Goal: Information Seeking & Learning: Learn about a topic

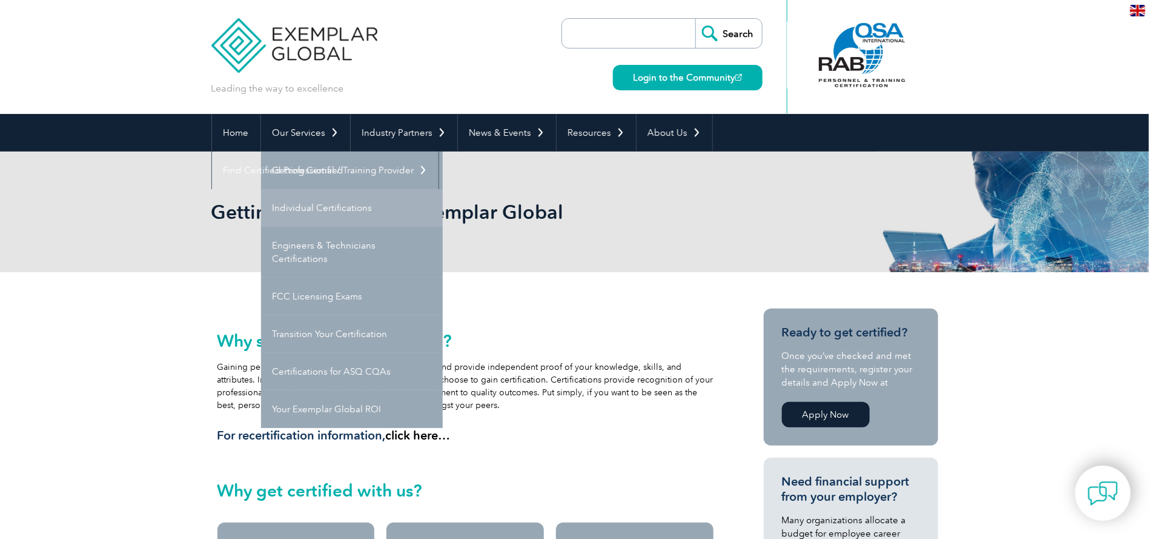
click at [339, 209] on link "Individual Certifications" at bounding box center [352, 208] width 182 height 38
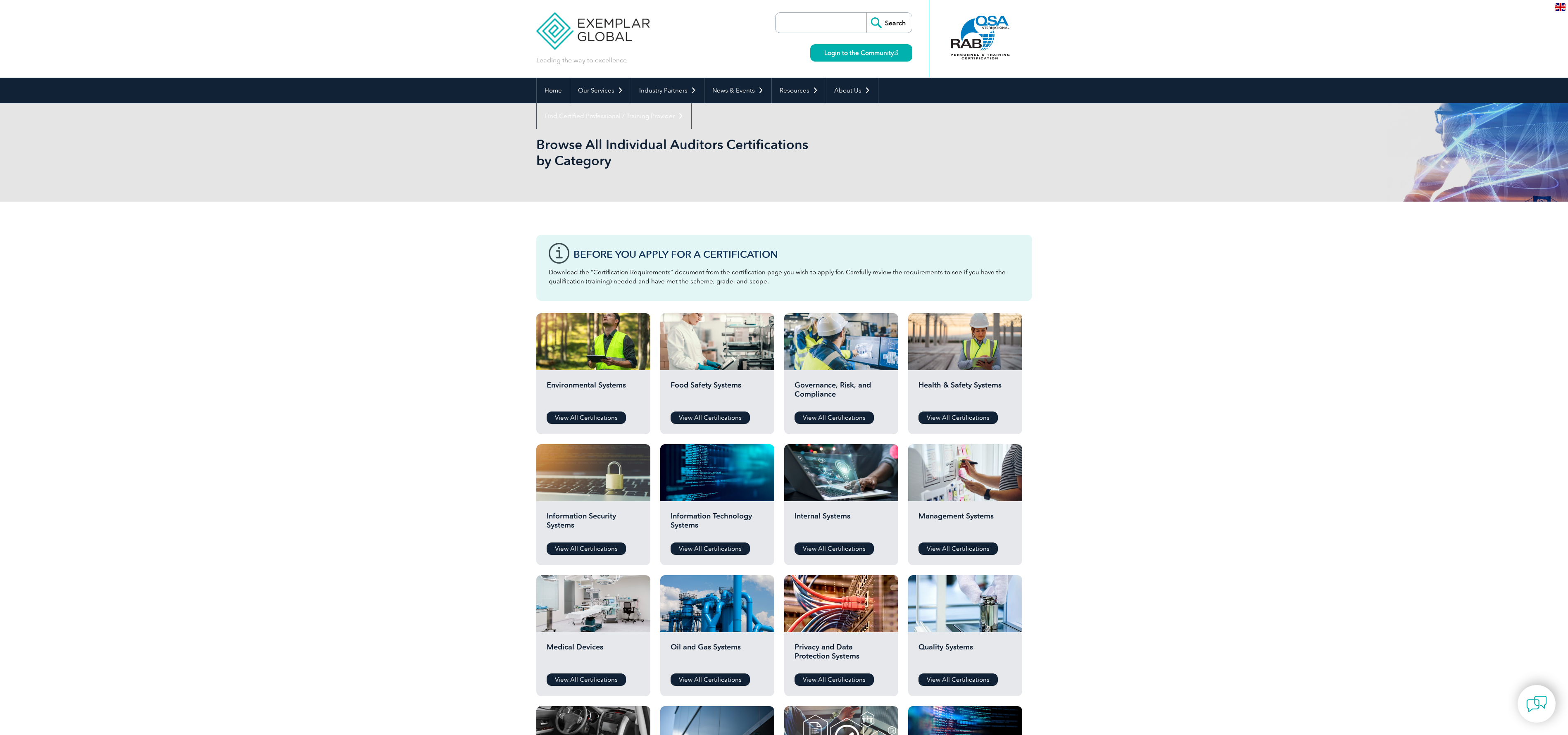
click at [784, 14] on input "search" at bounding box center [823, 22] width 87 height 20
type input "iso 20400"
click at [784, 19] on input "Search" at bounding box center [889, 22] width 46 height 20
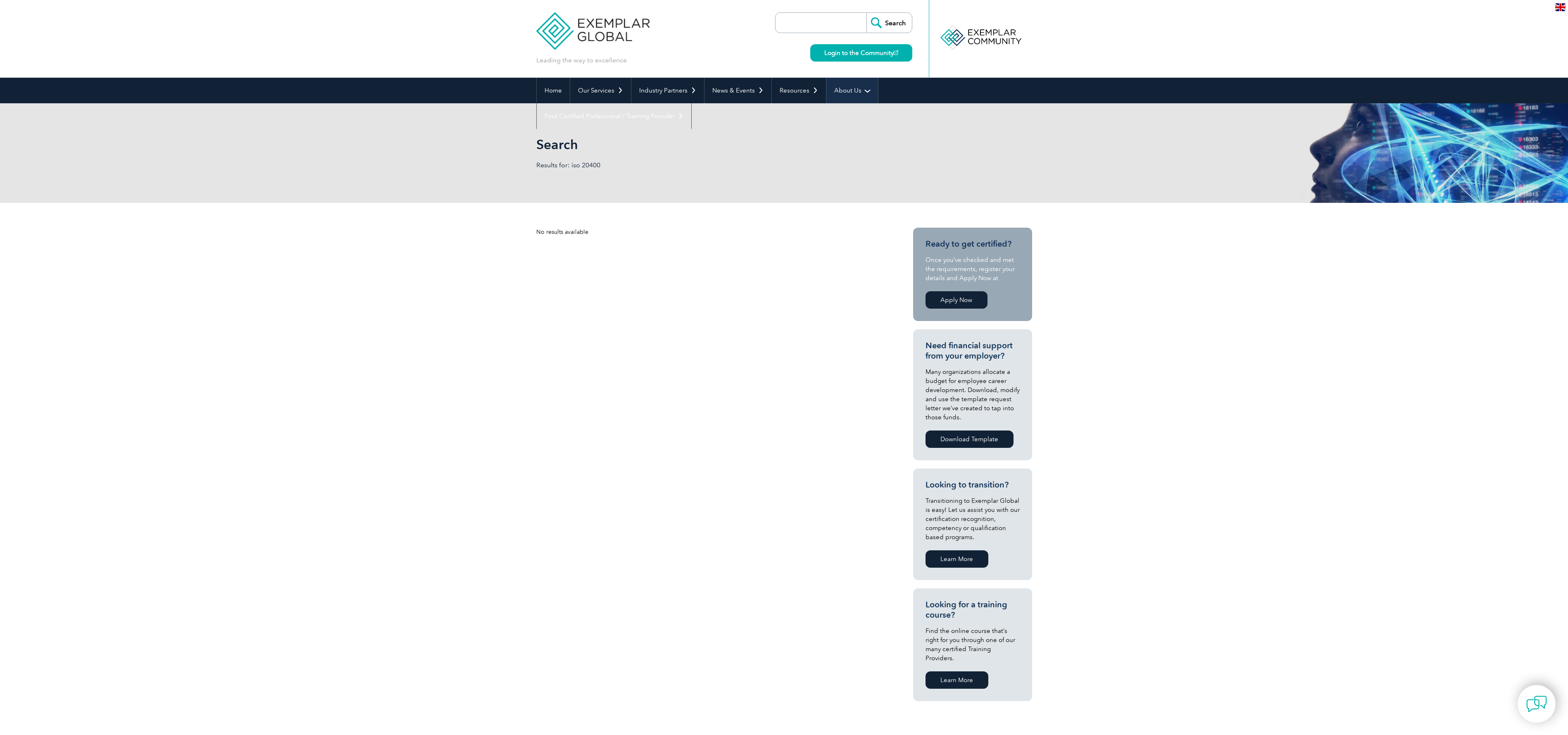
click at [850, 93] on link "About Us" at bounding box center [853, 91] width 52 height 26
click at [866, 89] on link "About Us" at bounding box center [853, 91] width 52 height 26
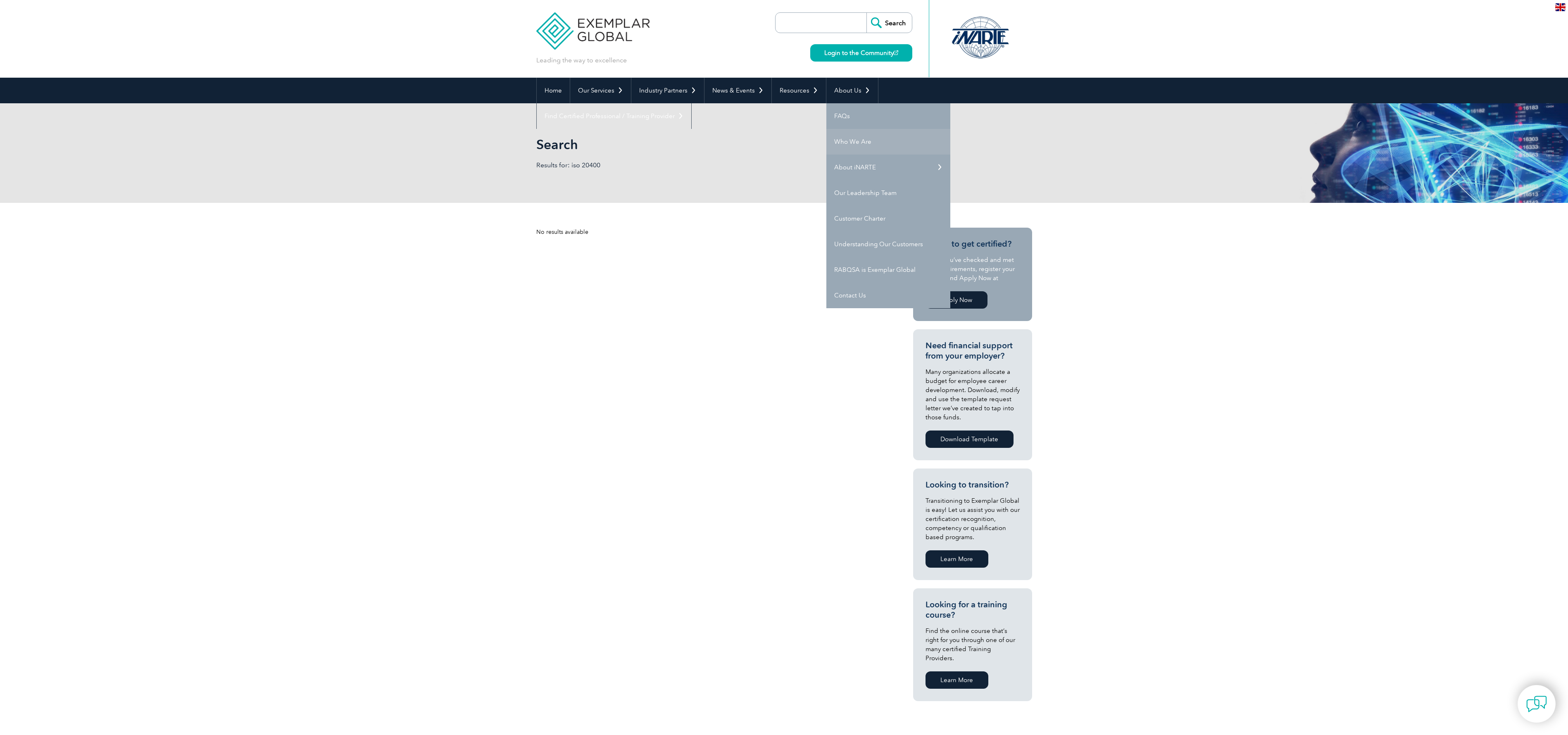
click at [840, 134] on body "BACK TO TOP Leading the way to excellence" at bounding box center [784, 532] width 1568 height 1064
click at [843, 144] on link "Who We Are" at bounding box center [889, 142] width 124 height 26
